Goal: Information Seeking & Learning: Learn about a topic

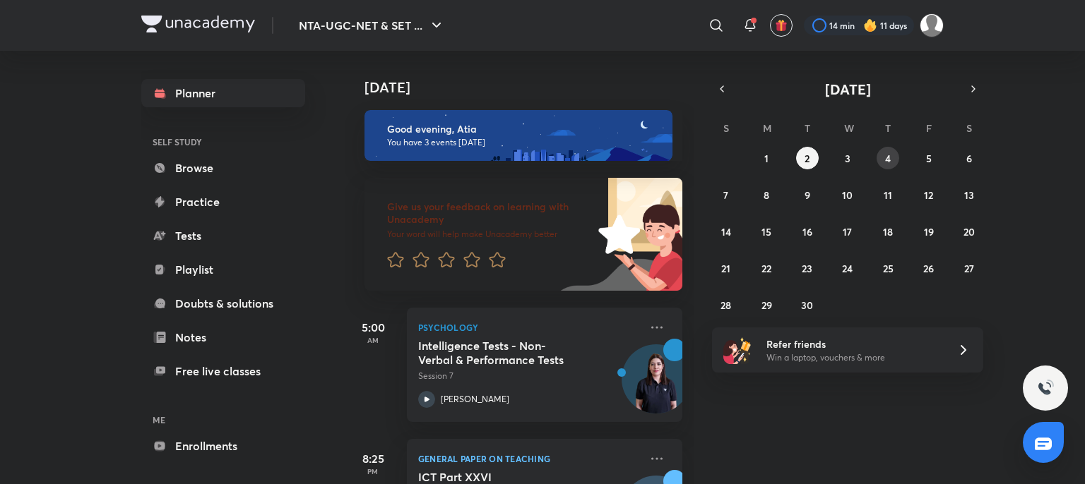
click at [890, 153] on abbr "4" at bounding box center [888, 158] width 6 height 13
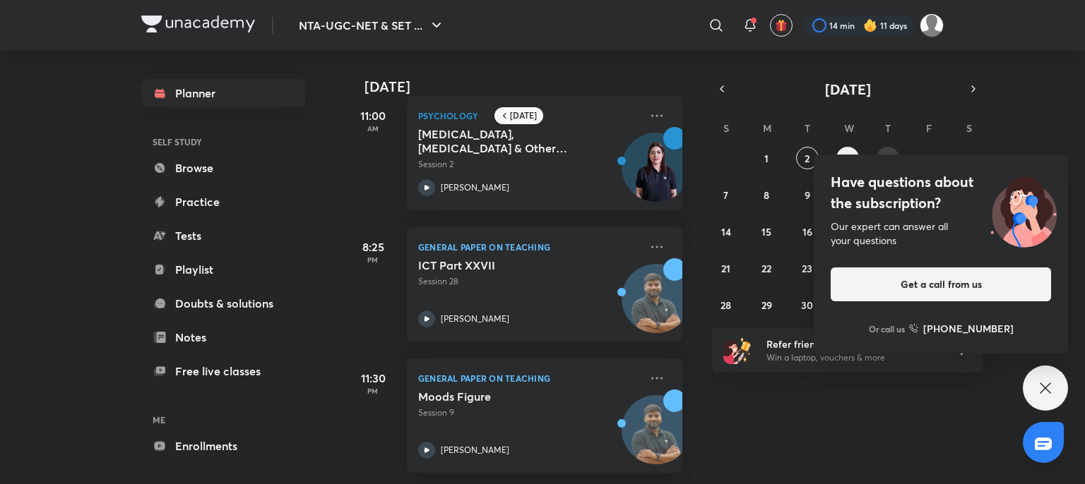
scroll to position [159, 0]
click at [1046, 381] on icon at bounding box center [1045, 388] width 17 height 17
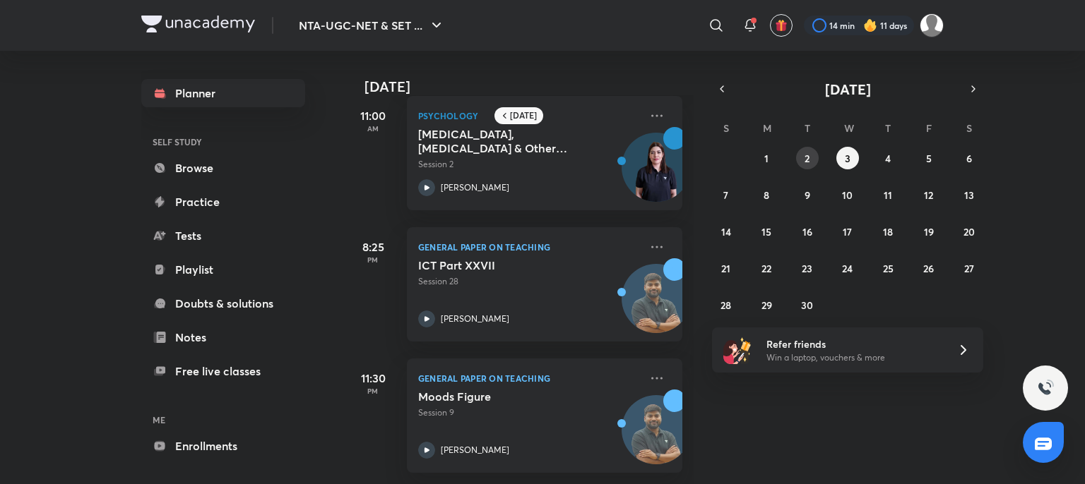
click at [799, 162] on button "2" at bounding box center [807, 158] width 23 height 23
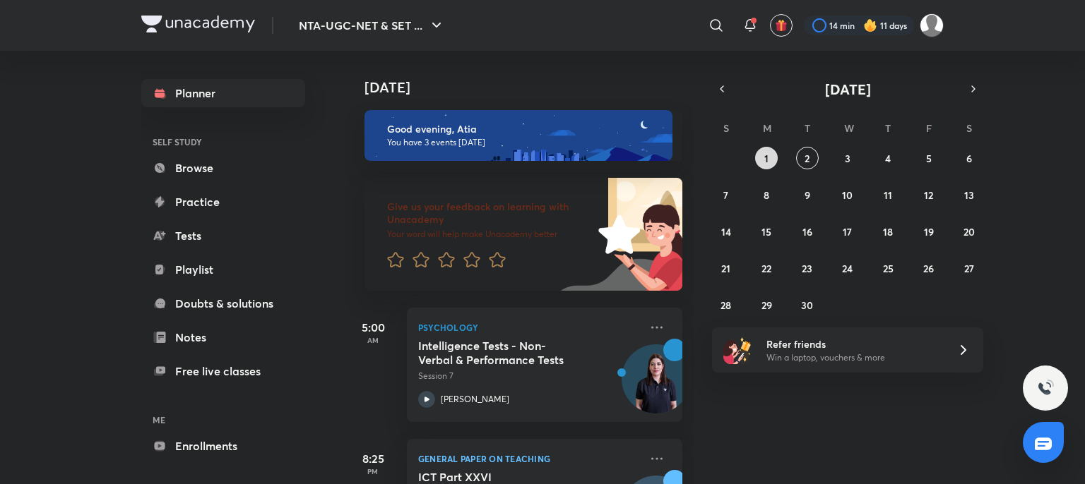
click at [763, 156] on button "1" at bounding box center [766, 158] width 23 height 23
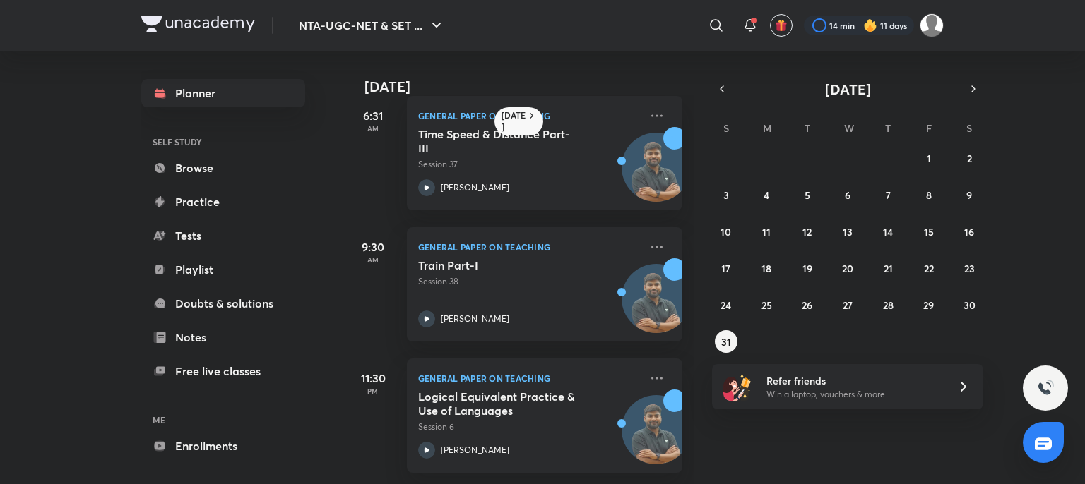
scroll to position [0, 0]
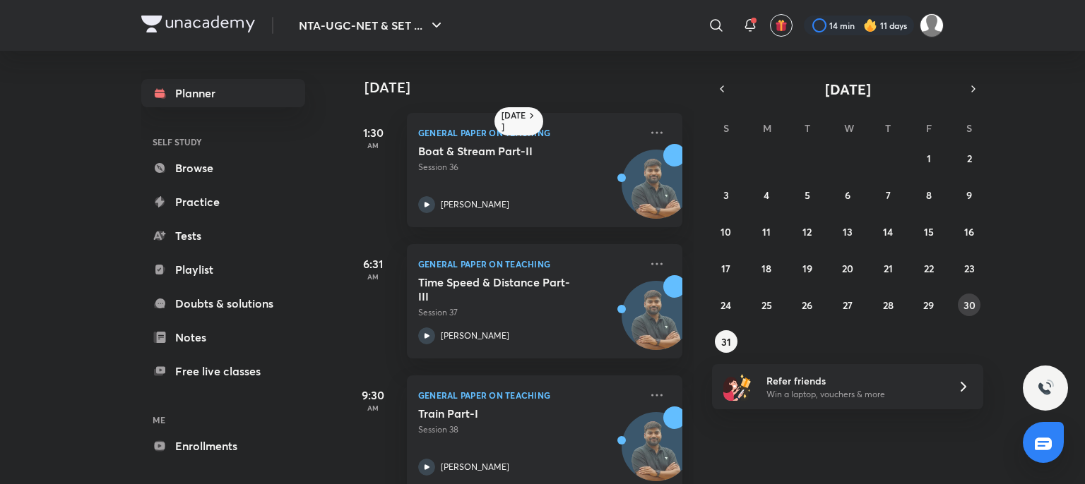
click at [963, 300] on abbr "30" at bounding box center [969, 305] width 12 height 13
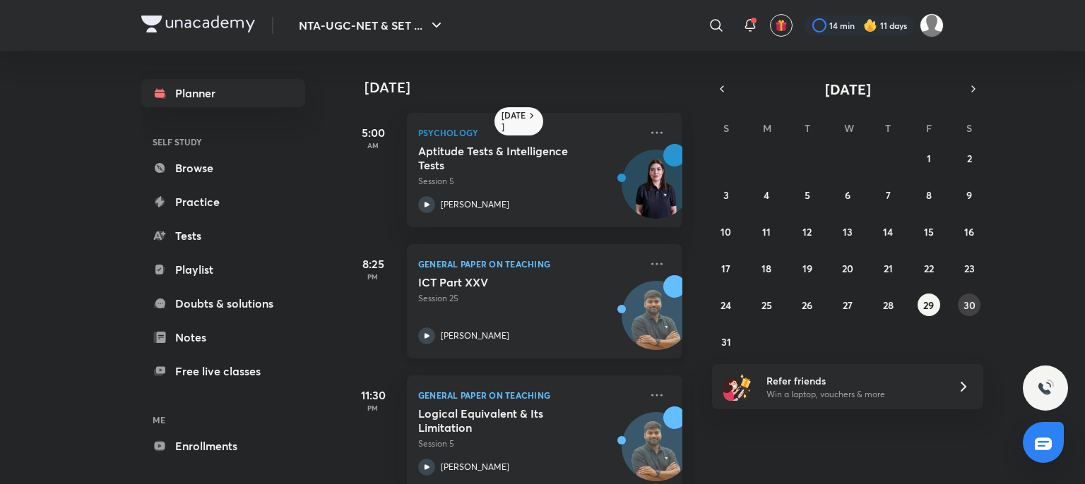
scroll to position [28, 0]
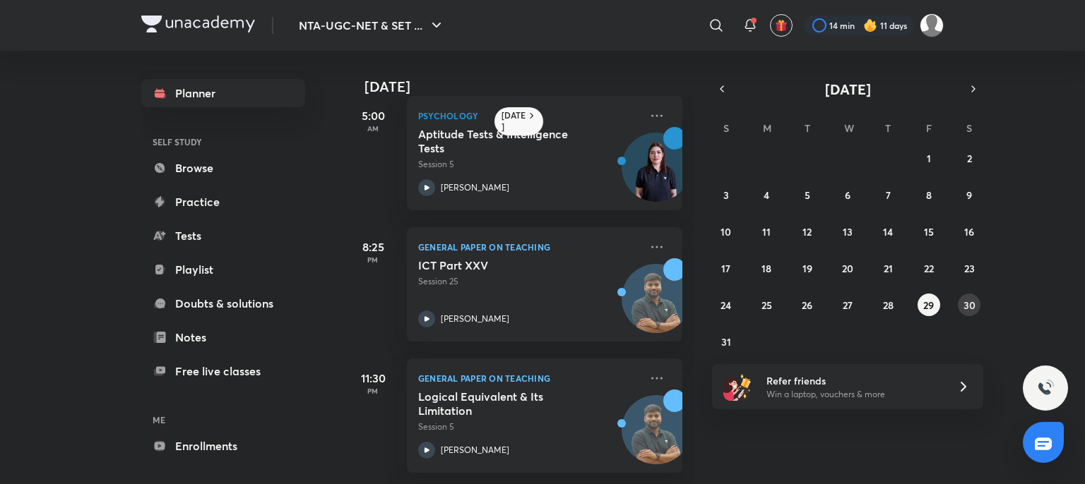
click at [967, 309] on abbr "30" at bounding box center [969, 305] width 12 height 13
click at [716, 347] on button "31" at bounding box center [726, 341] width 23 height 23
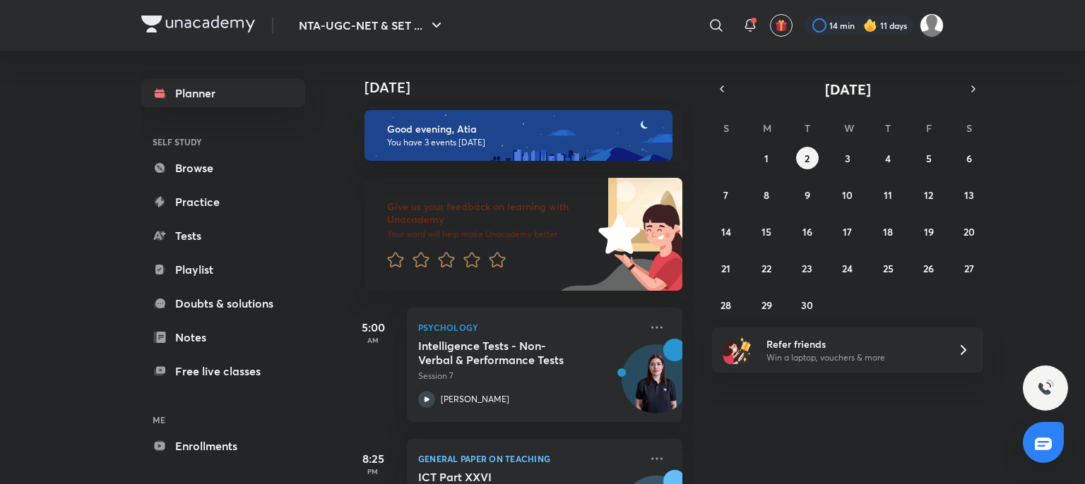
click at [751, 32] on icon at bounding box center [749, 25] width 17 height 17
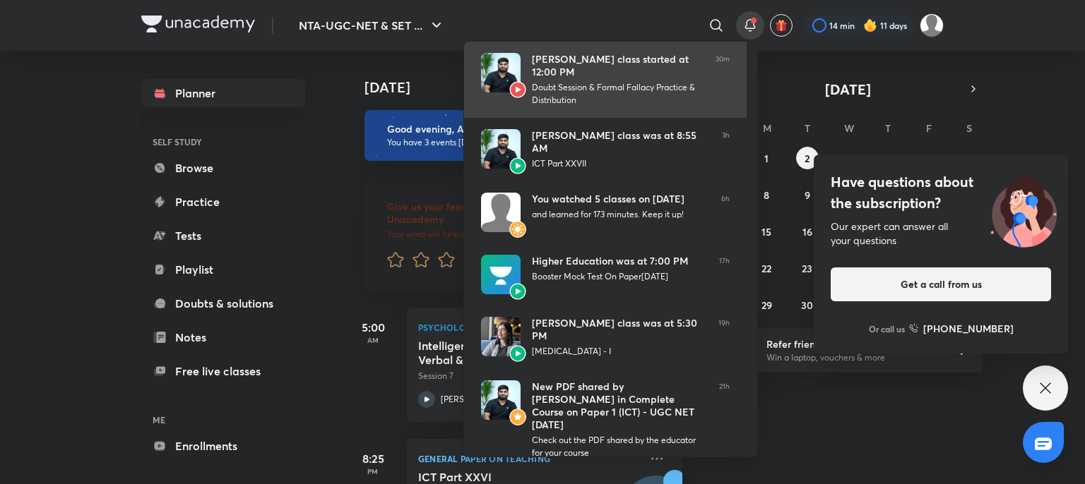
click at [639, 91] on div "Doubt Session & Formal Fallacy Practice & Distribution" at bounding box center [618, 93] width 172 height 25
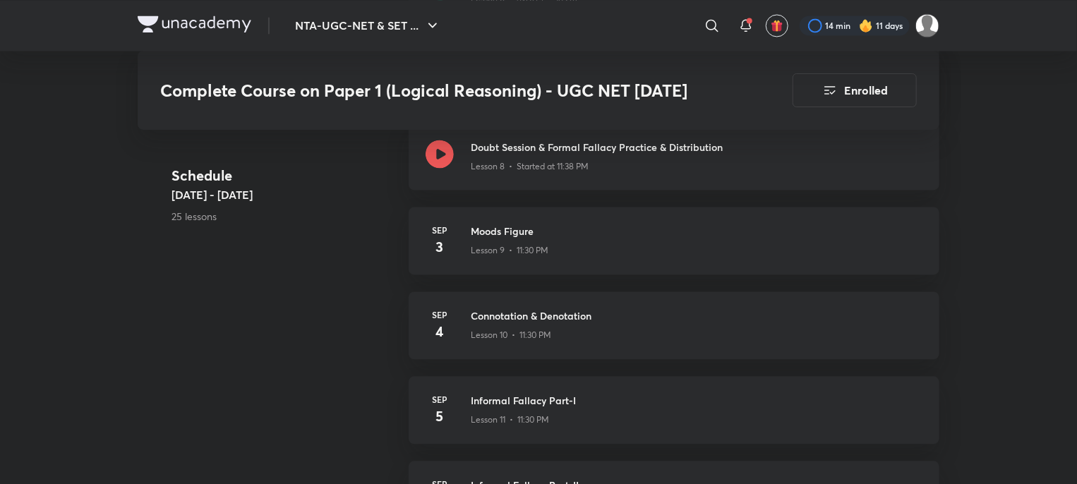
scroll to position [1373, 0]
